Goal: Task Accomplishment & Management: Use online tool/utility

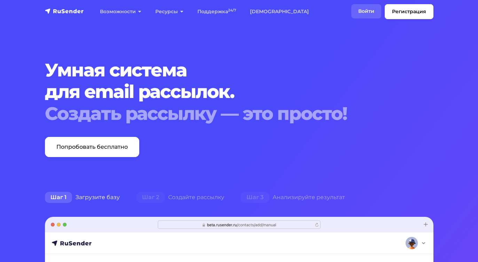
click at [365, 11] on link "Войти" at bounding box center [366, 11] width 30 height 14
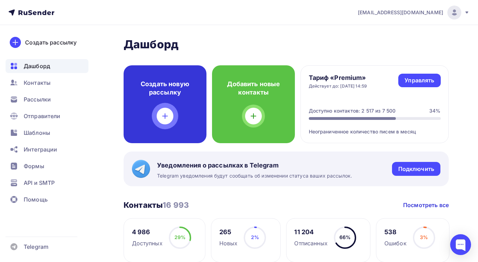
scroll to position [147, 0]
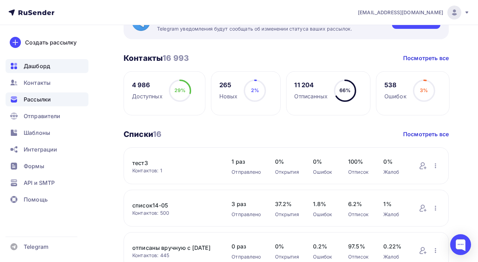
click at [40, 98] on span "Рассылки" at bounding box center [37, 99] width 27 height 8
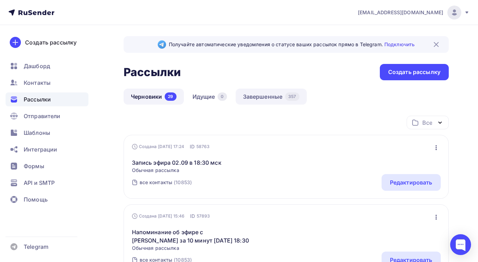
click at [268, 96] on link "Завершенные 357" at bounding box center [271, 97] width 71 height 16
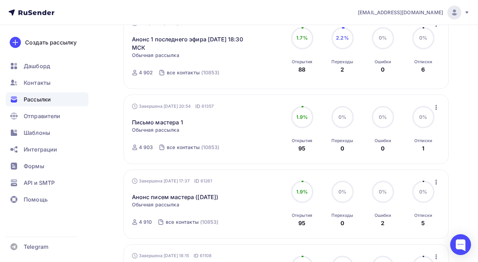
scroll to position [125, 0]
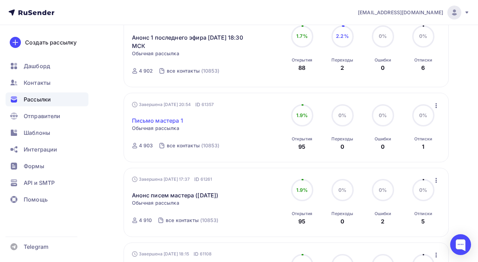
click at [173, 120] on link "Письмо мастера 1" at bounding box center [157, 121] width 51 height 8
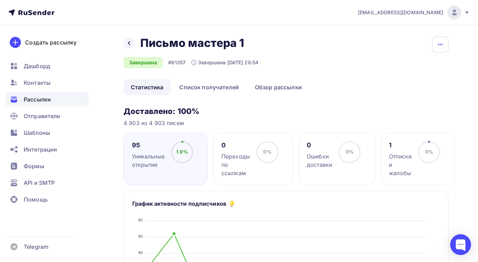
click at [441, 44] on icon "button" at bounding box center [440, 44] width 8 height 8
click at [414, 69] on div "Копировать" at bounding box center [413, 66] width 67 height 8
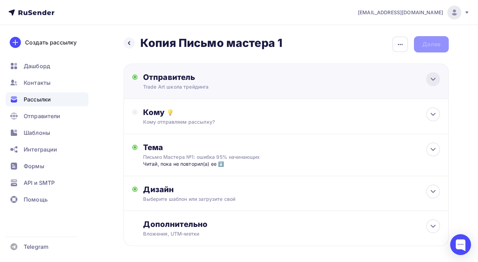
click at [431, 80] on icon at bounding box center [433, 79] width 8 height 8
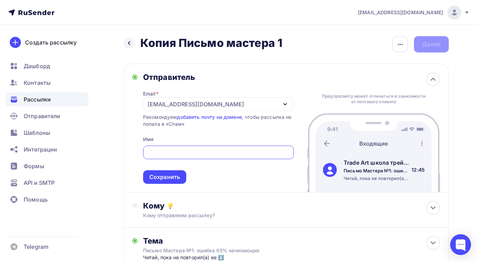
type input "Trade Art школа трейдинга"
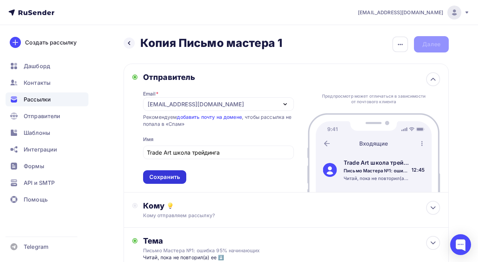
click at [158, 175] on div "Сохранить" at bounding box center [164, 177] width 31 height 8
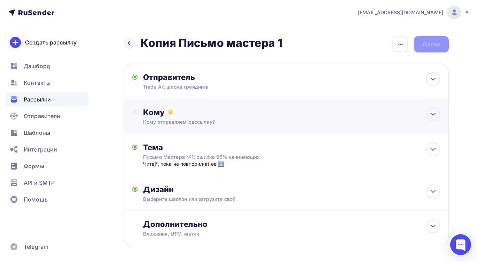
click at [205, 123] on div "Кому отправляем рассылку?" at bounding box center [276, 122] width 267 height 7
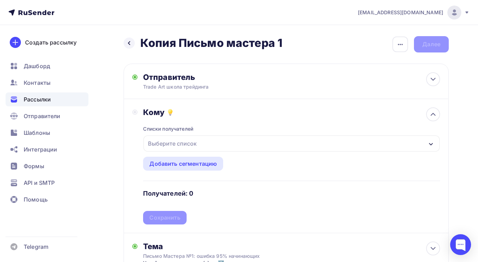
click at [174, 146] on div "Выберите список" at bounding box center [172, 143] width 54 height 13
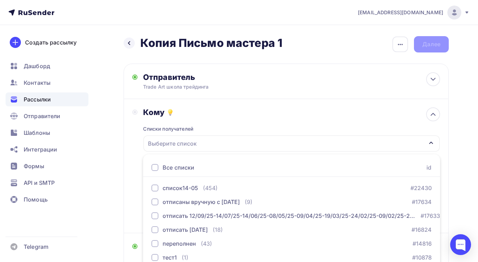
scroll to position [51, 0]
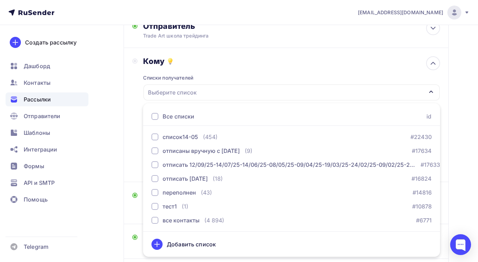
click at [155, 117] on div at bounding box center [154, 116] width 7 height 7
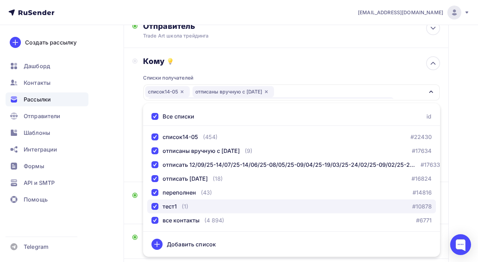
click at [157, 207] on div "button" at bounding box center [154, 206] width 7 height 7
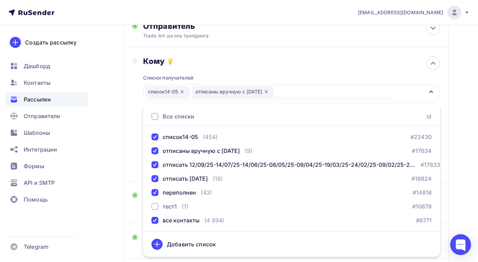
click at [120, 155] on div "Назад Копия Письмо мастера 1 Копия Письмо мастера 1 Закончить позже Переименова…" at bounding box center [239, 156] width 478 height 365
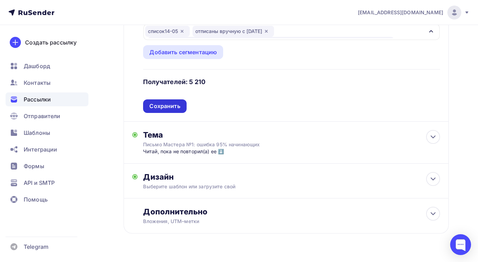
click at [171, 109] on div "Сохранить" at bounding box center [164, 106] width 31 height 8
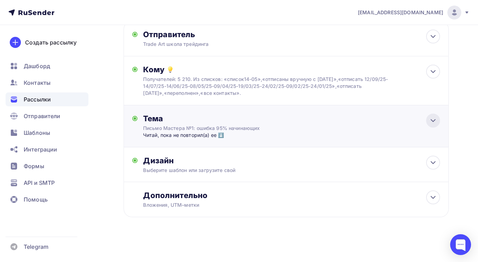
click at [432, 122] on icon at bounding box center [433, 121] width 8 height 8
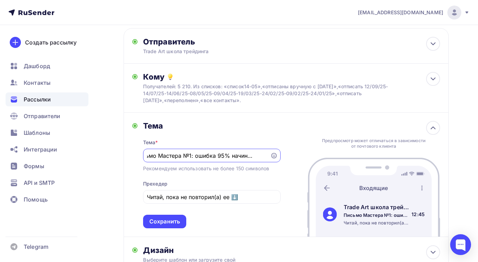
scroll to position [0, 0]
click at [192, 156] on input "Письмо Мастера №1: ошибка 95% начинающих" at bounding box center [206, 156] width 119 height 8
drag, startPoint x: 207, startPoint y: 156, endPoint x: 308, endPoint y: 158, distance: 101.3
click at [308, 158] on div "Тема Тема * Письмо Мастера №2: ошибка 95% начинающих Рекомендуем использовать н…" at bounding box center [286, 175] width 325 height 125
paste input "что поможет выйти из тупика в трейдинге"
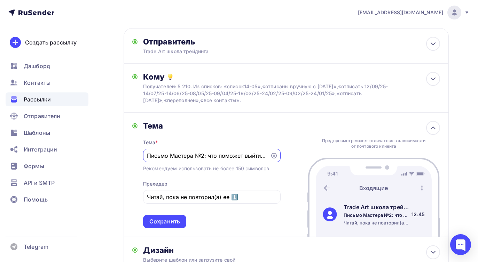
drag, startPoint x: 227, startPoint y: 157, endPoint x: 142, endPoint y: 158, distance: 84.9
click at [142, 158] on div "Тема Тема * Письмо Мастера №2: что поможет выйти из тупика в трейдинге Рекоменд…" at bounding box center [206, 175] width 148 height 108
type input "Письмо Мастера №2: что поможет выйти из тупика в трейдинге"
click at [236, 135] on div "Тема * Письмо Мастера №2: что поможет выйти из тупика в трейдинге Рекомендуем и…" at bounding box center [211, 180] width 137 height 98
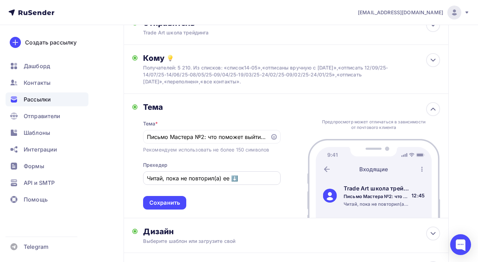
scroll to position [64, 0]
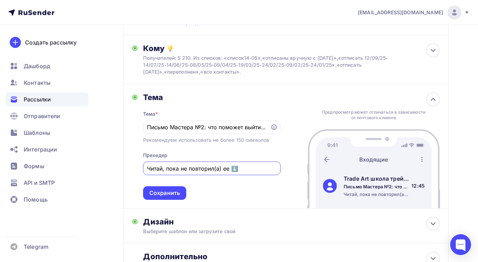
drag, startPoint x: 234, startPoint y: 169, endPoint x: 142, endPoint y: 167, distance: 91.9
click at [142, 167] on div "Тема Тема * Письмо Мастера №2: что поможет выйти из тупика в трейдинге Рекоменд…" at bounding box center [206, 147] width 148 height 108
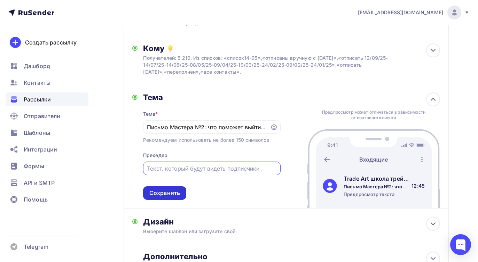
click at [151, 191] on div "Сохранить" at bounding box center [164, 193] width 31 height 8
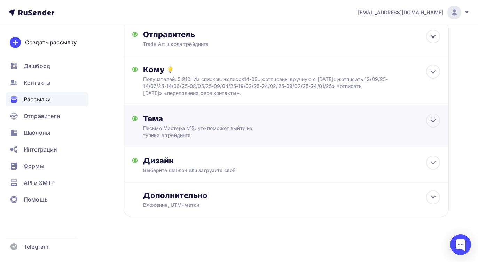
scroll to position [43, 0]
click at [241, 128] on div "Письмо Мастера №2: что поможет выйти из тупика в трейдинге" at bounding box center [205, 132] width 124 height 14
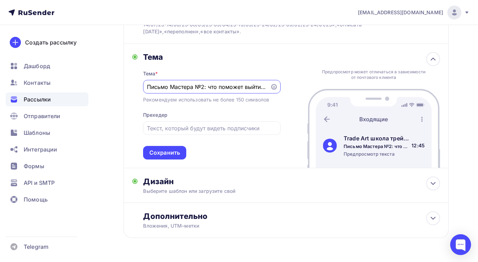
scroll to position [125, 0]
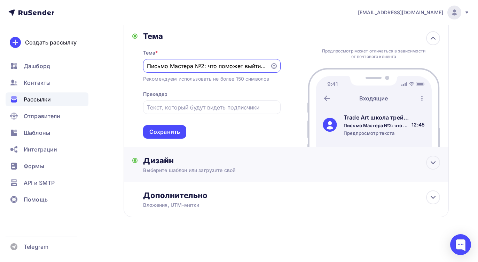
click at [347, 167] on div "Выберите шаблон или загрузите свой" at bounding box center [276, 170] width 267 height 7
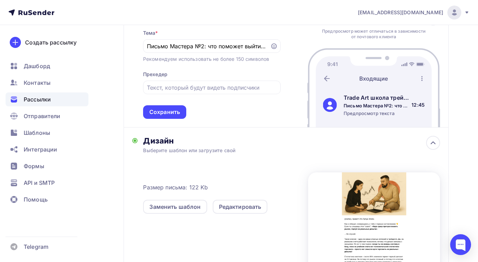
scroll to position [185, 0]
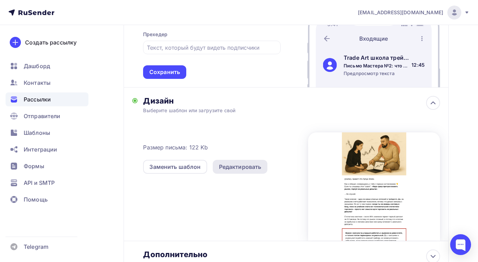
click at [234, 170] on div "Редактировать" at bounding box center [240, 167] width 42 height 8
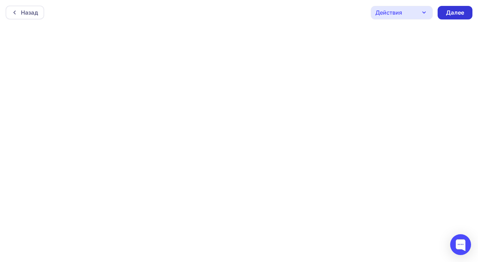
click at [459, 13] on div "Далее" at bounding box center [455, 13] width 18 height 8
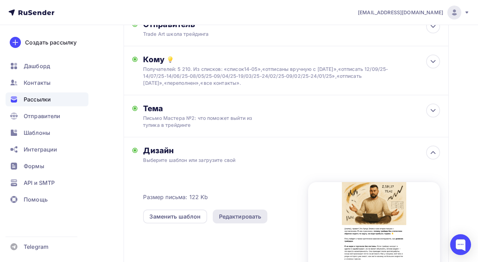
scroll to position [54, 0]
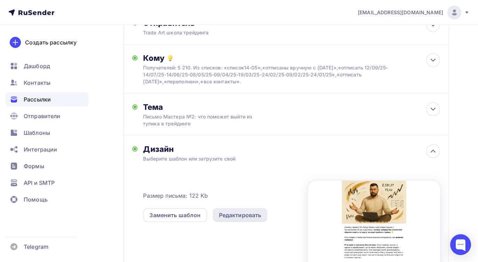
click at [232, 212] on div "Редактировать" at bounding box center [240, 215] width 42 height 8
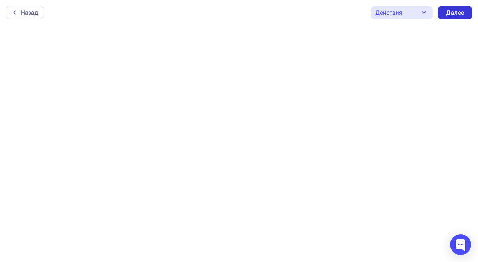
click at [454, 14] on div "Далее" at bounding box center [455, 13] width 18 height 8
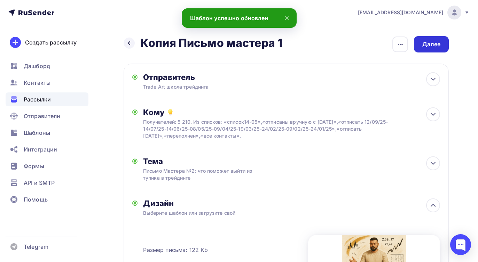
click at [427, 45] on div "Далее" at bounding box center [431, 44] width 18 height 8
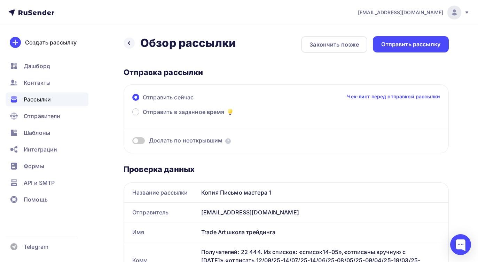
click at [266, 194] on div "Копия Письмо мастера 1" at bounding box center [323, 192] width 250 height 19
click at [132, 44] on div at bounding box center [129, 43] width 11 height 11
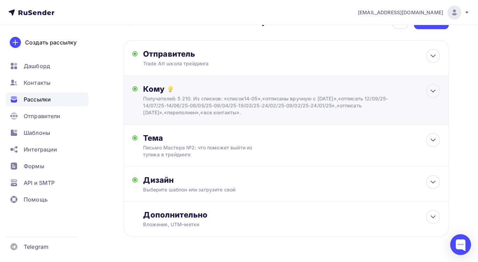
scroll to position [43, 0]
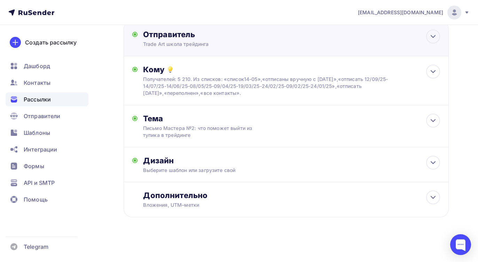
click at [233, 48] on div "Отправитель Trade Art школа трейдинга Email * [EMAIL_ADDRESS][DOMAIN_NAME] [EMA…" at bounding box center [286, 38] width 325 height 35
type input "Trade Art школа трейдинга"
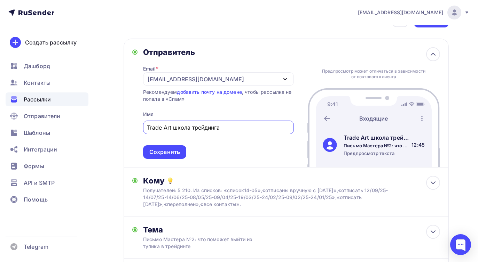
scroll to position [0, 0]
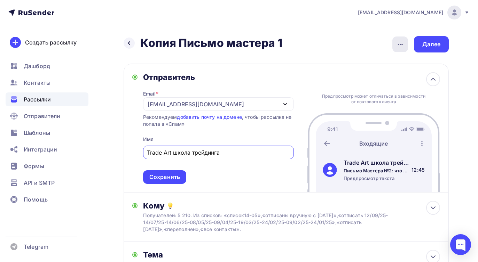
click at [397, 45] on icon "button" at bounding box center [400, 44] width 8 height 8
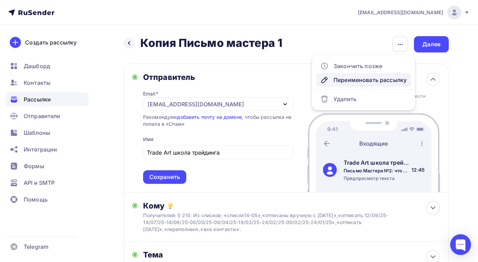
click at [362, 80] on div "Переименовать рассылку" at bounding box center [363, 80] width 86 height 8
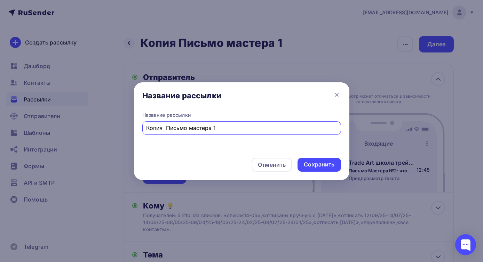
drag, startPoint x: 167, startPoint y: 128, endPoint x: 142, endPoint y: 128, distance: 25.1
click at [142, 128] on div "Название рассылки Копия Письмо мастера 1" at bounding box center [241, 123] width 199 height 23
click at [206, 130] on input "Письмо мастера 1" at bounding box center [241, 128] width 191 height 8
type input "Письмо мастера 2"
click at [327, 165] on div "Сохранить" at bounding box center [319, 165] width 31 height 8
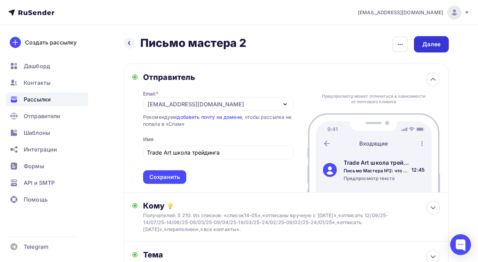
click at [430, 45] on div "Далее" at bounding box center [431, 44] width 18 height 8
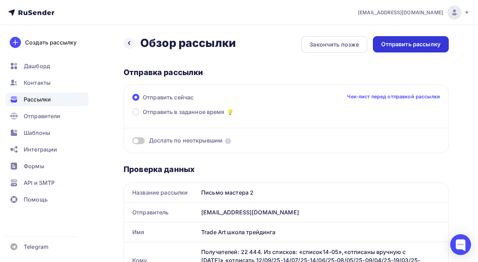
click at [395, 46] on div "Отправить рассылку" at bounding box center [410, 44] width 59 height 8
